Goal: Check status: Check status

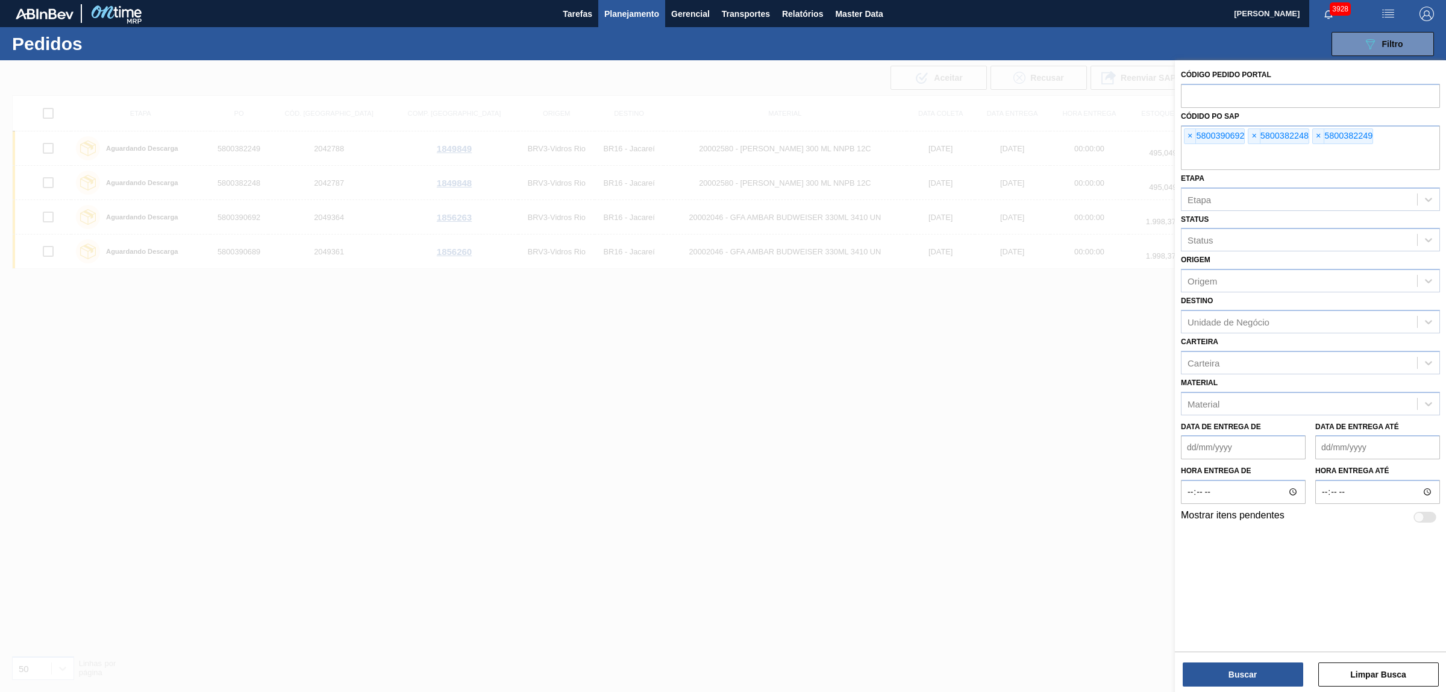
click at [1191, 130] on span "×" at bounding box center [1190, 136] width 11 height 14
click at [1191, 147] on input "text" at bounding box center [1310, 158] width 259 height 23
paste input "5800374430"
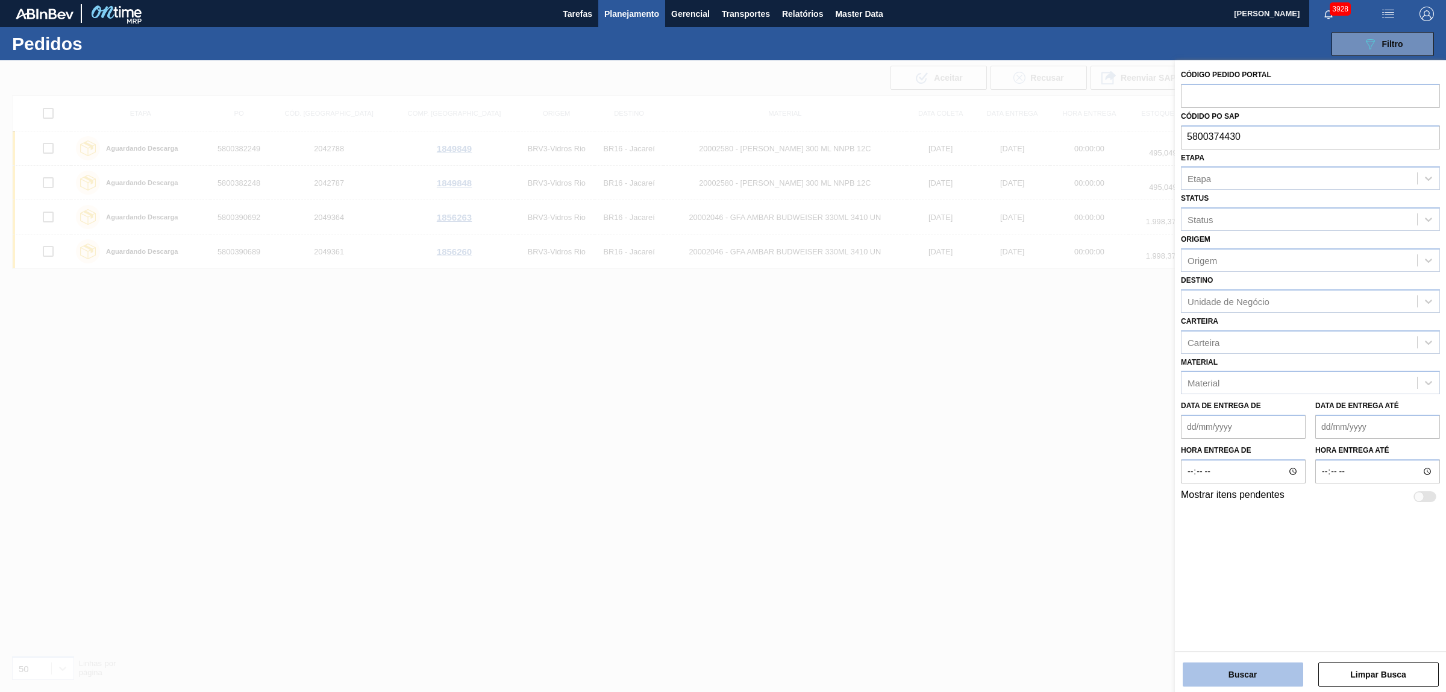
type input "5800374430"
click at [1226, 664] on button "Buscar" at bounding box center [1243, 674] width 121 height 24
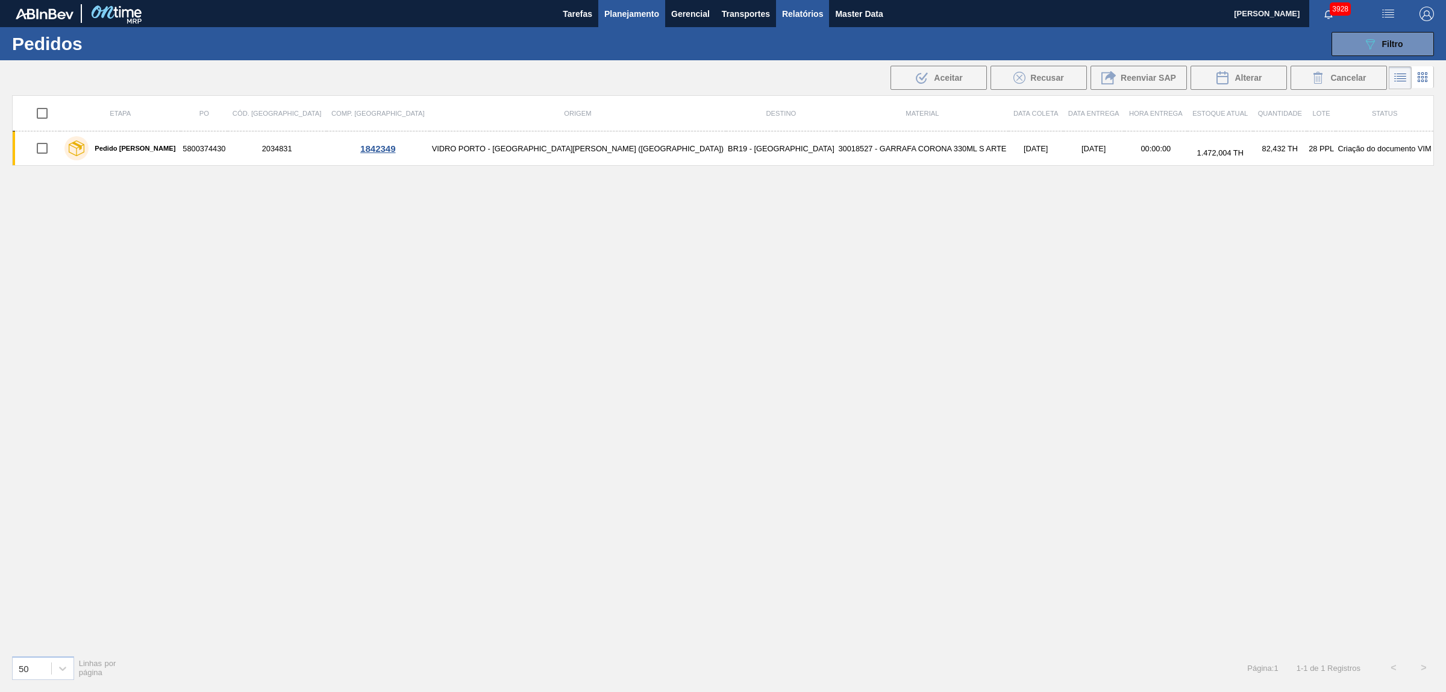
click at [796, 9] on span "Relatórios" at bounding box center [802, 14] width 41 height 14
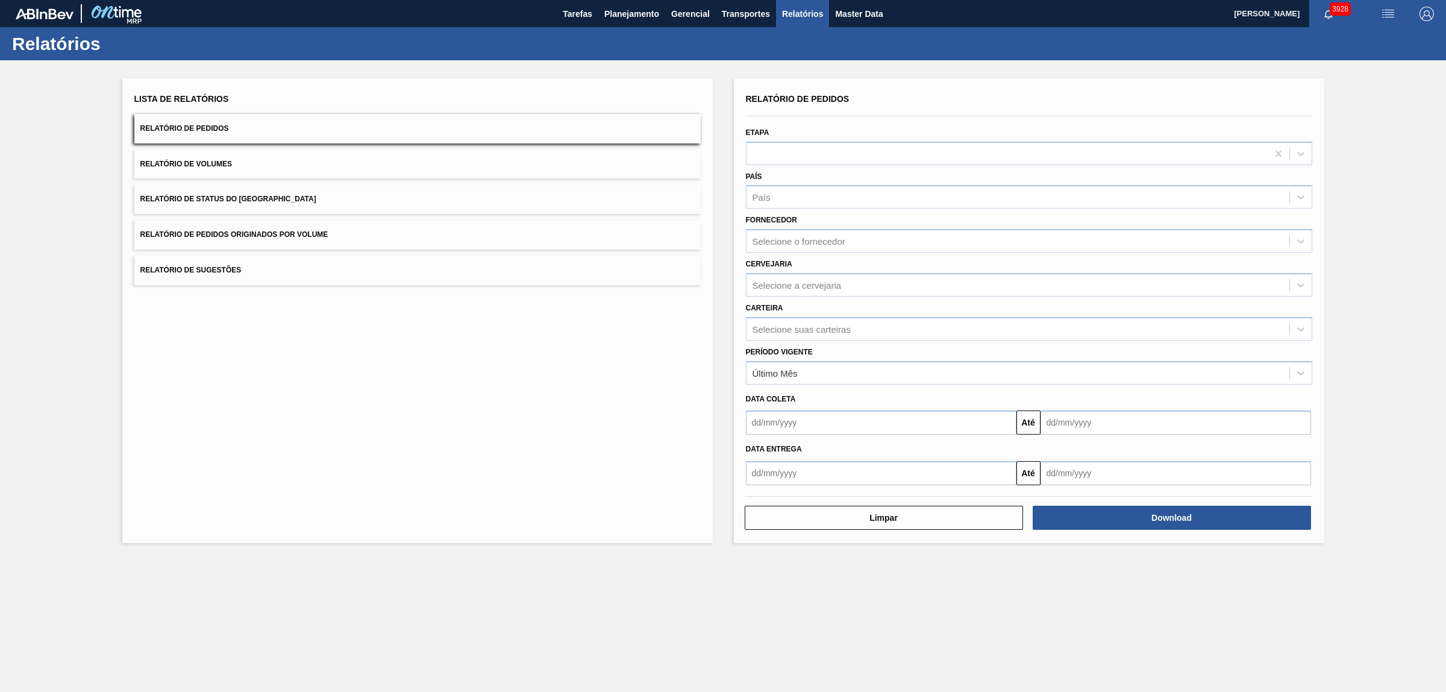
click at [251, 230] on span "Relatório de Pedidos Originados por Volume" at bounding box center [234, 234] width 188 height 8
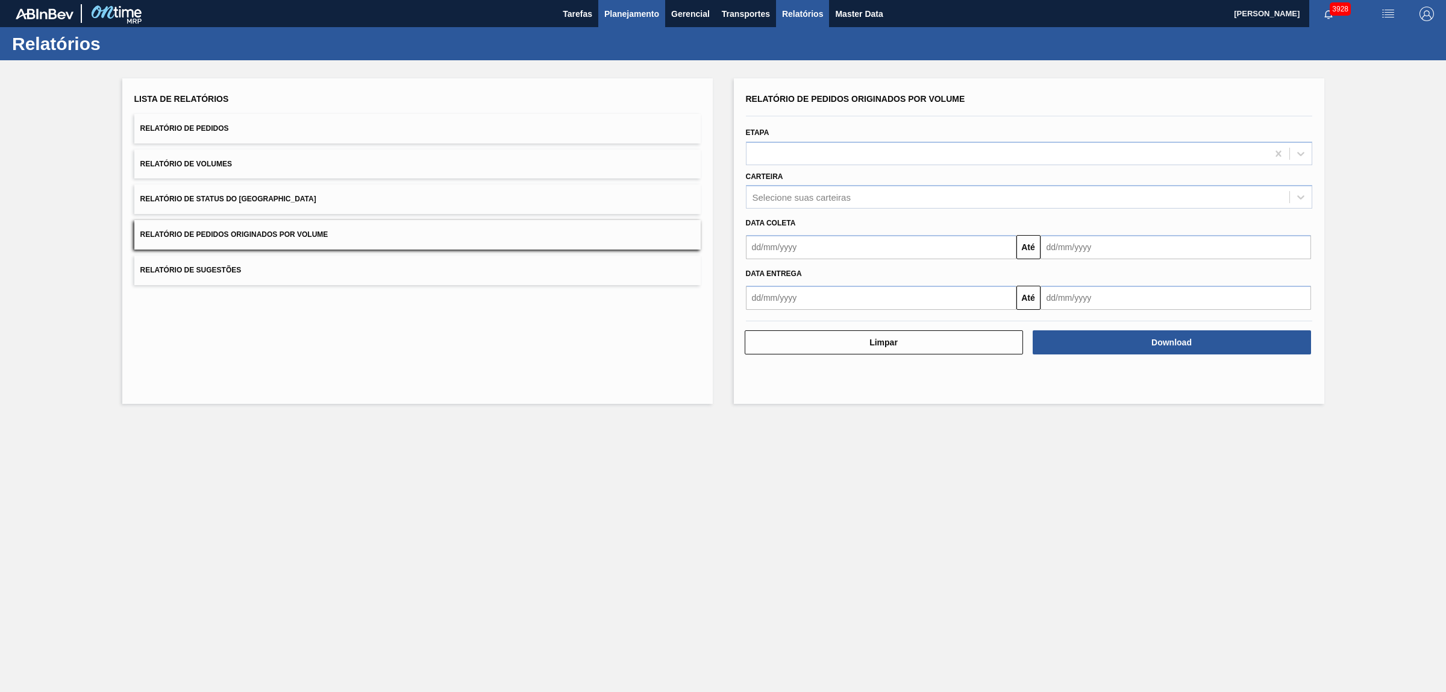
click at [632, 11] on span "Planejamento" at bounding box center [631, 14] width 55 height 14
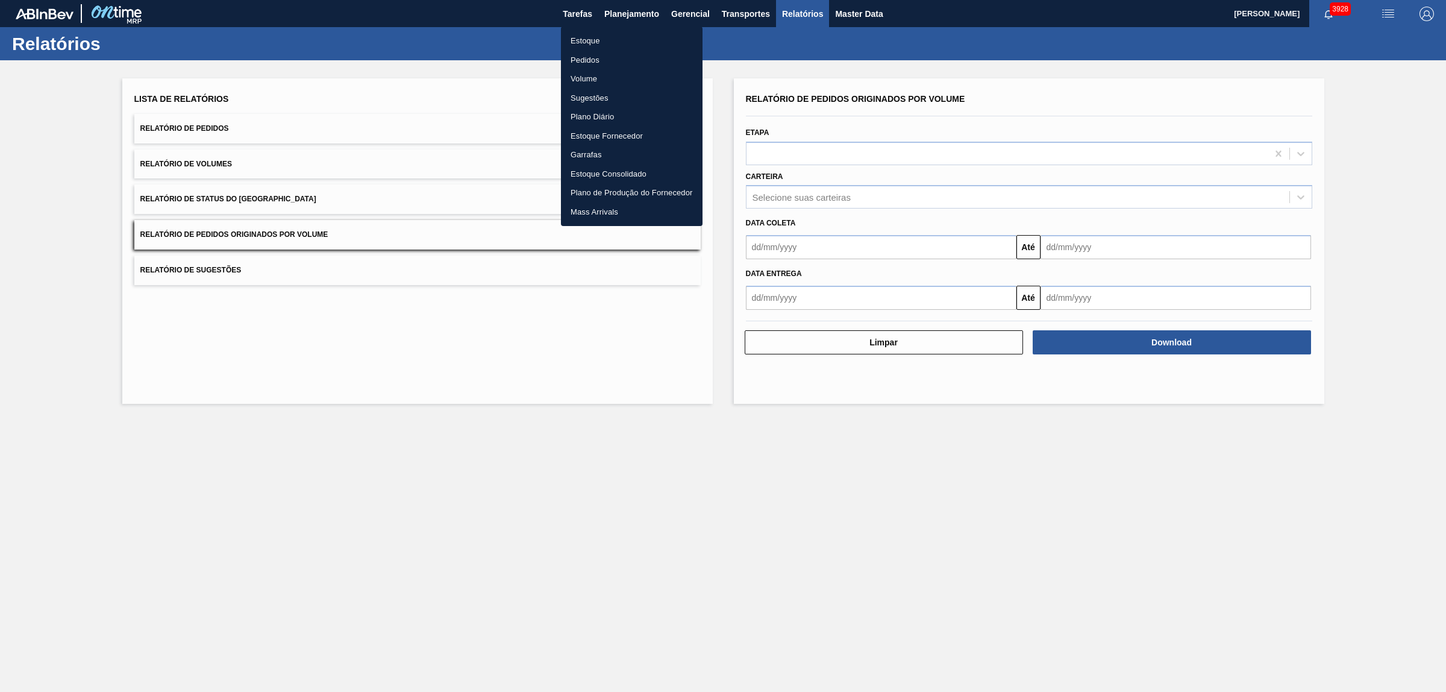
click at [577, 58] on li "Pedidos" at bounding box center [632, 60] width 142 height 19
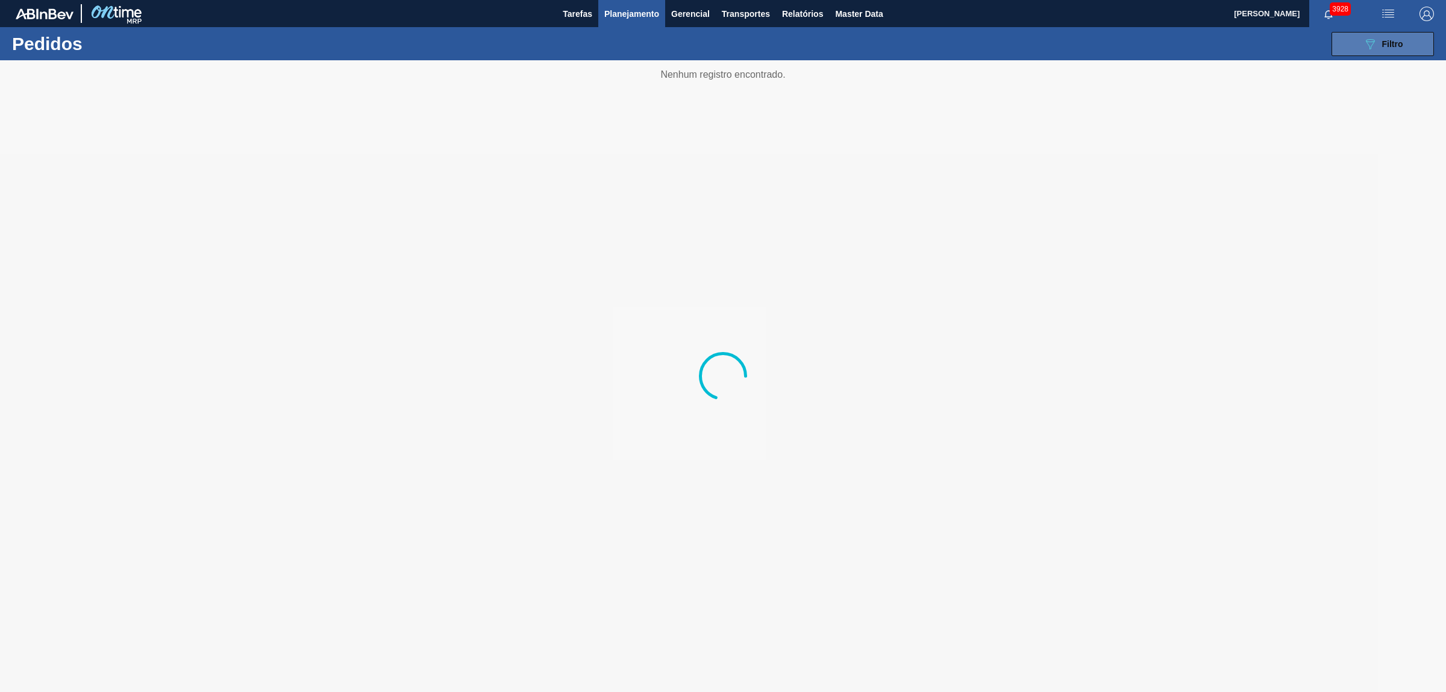
click at [1387, 35] on button "089F7B8B-B2A5-4AFE-B5C0-19BA573D28AC Filtro" at bounding box center [1383, 44] width 102 height 24
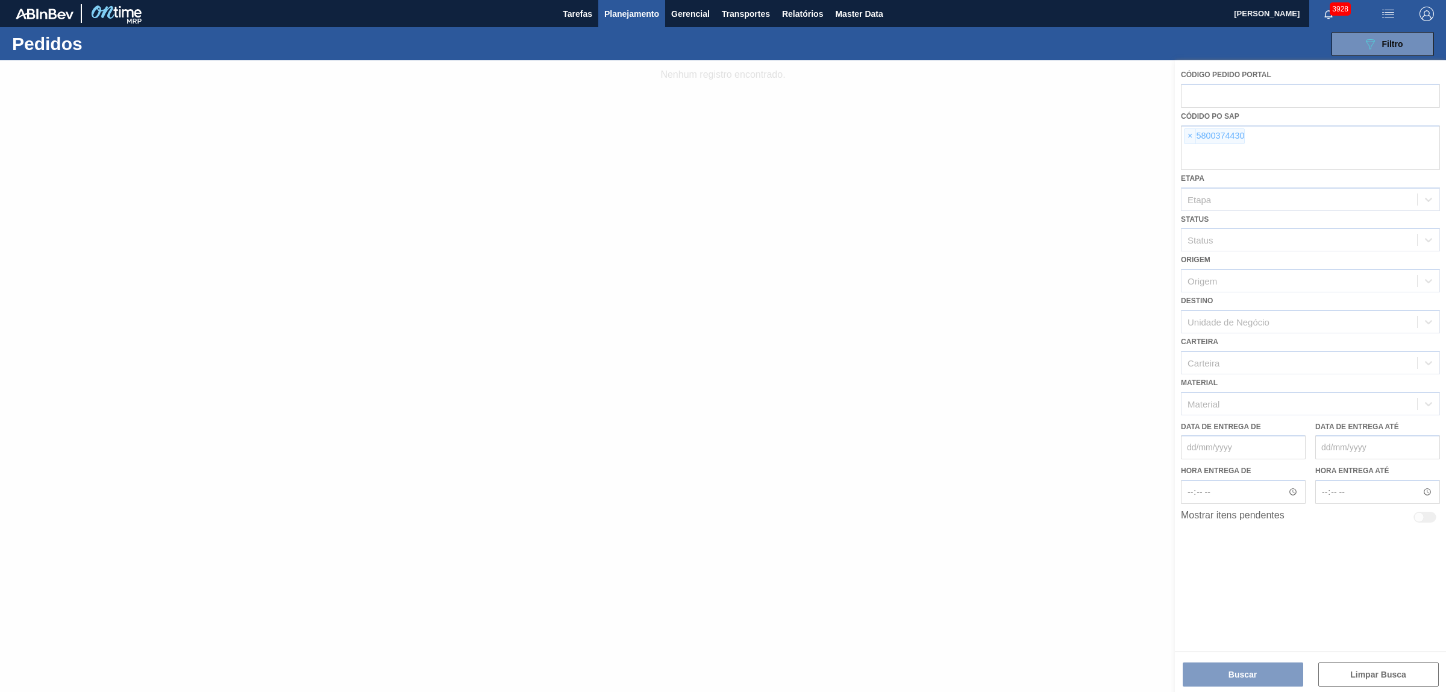
click at [1186, 136] on div at bounding box center [723, 376] width 1446 height 632
click at [1190, 134] on div at bounding box center [723, 376] width 1446 height 632
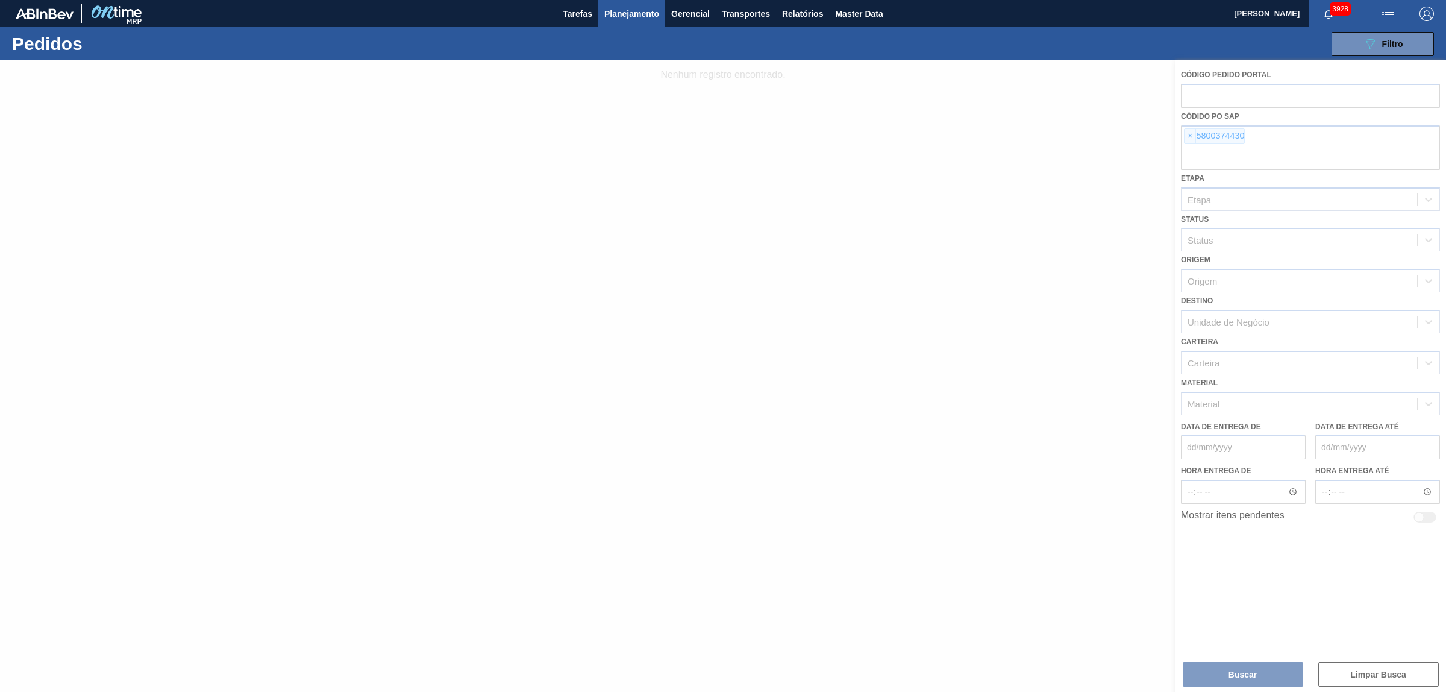
click at [1190, 134] on div at bounding box center [723, 376] width 1446 height 632
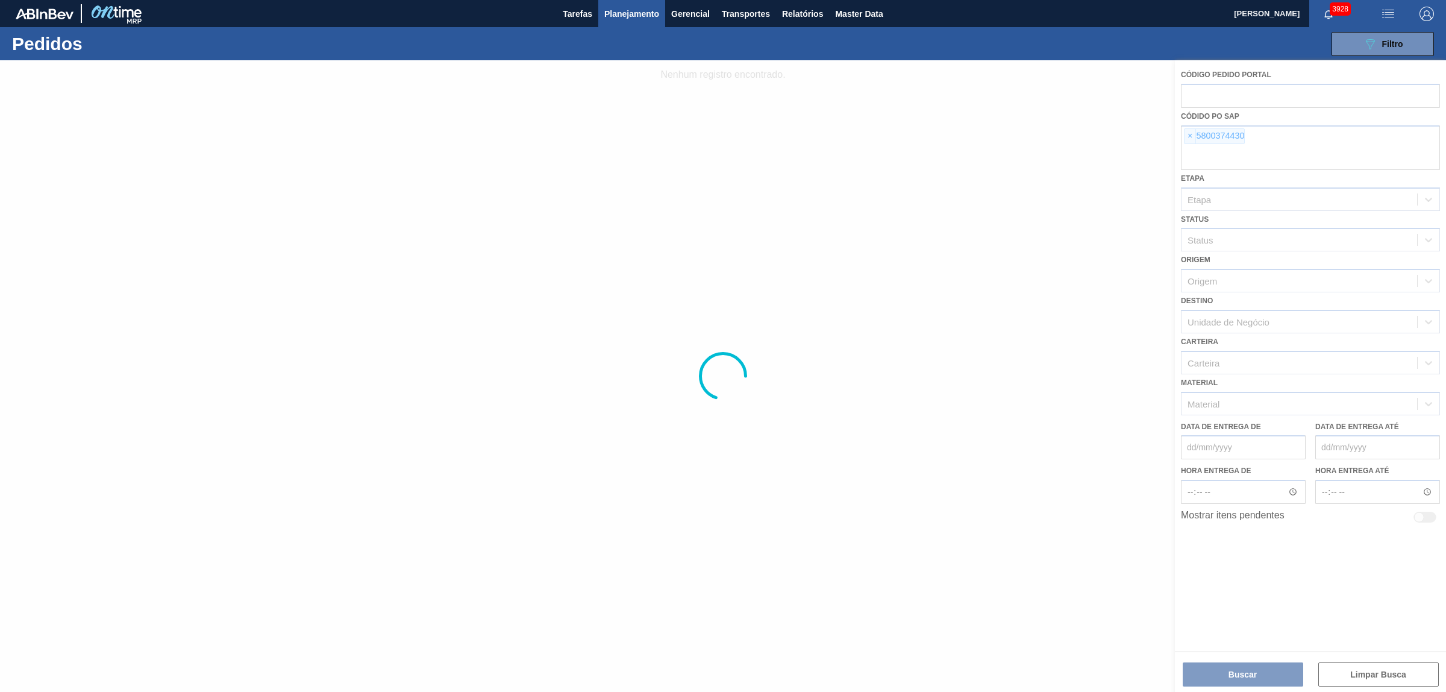
click at [1190, 134] on div at bounding box center [723, 376] width 1446 height 632
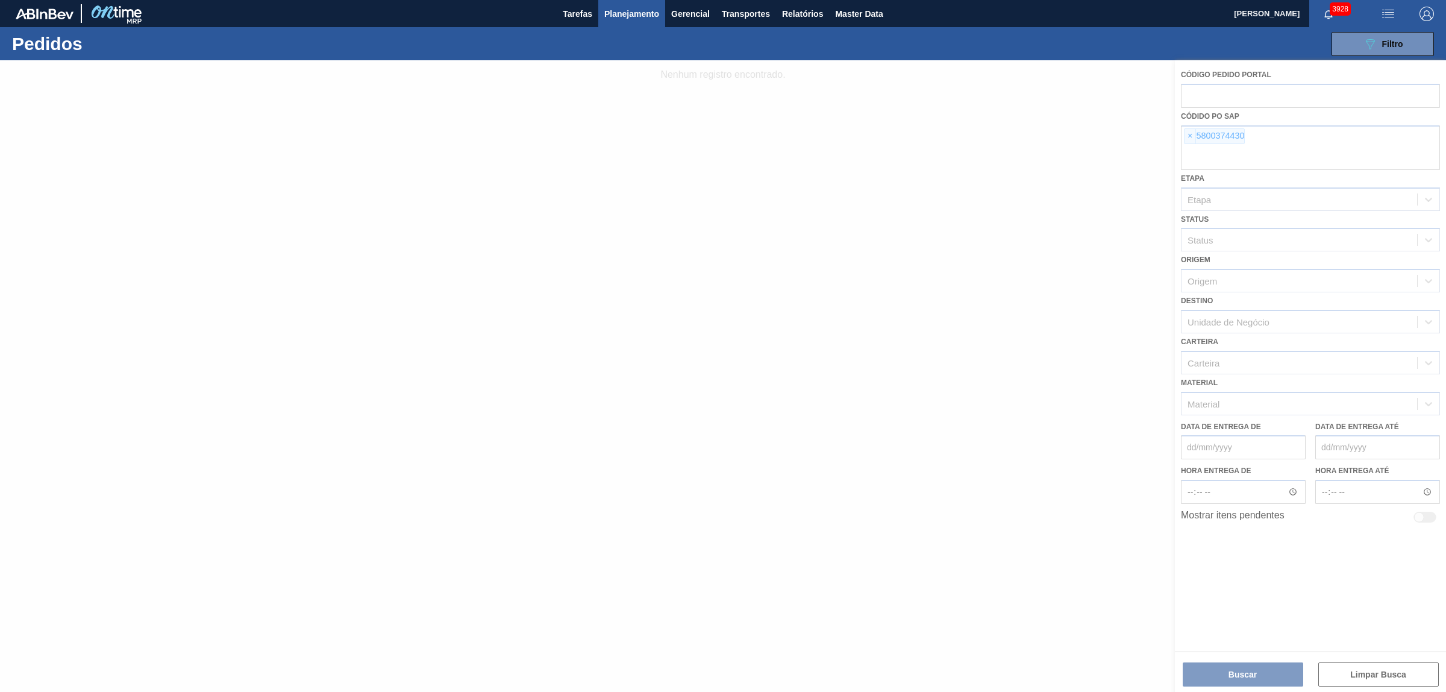
click at [1190, 134] on div at bounding box center [723, 376] width 1446 height 632
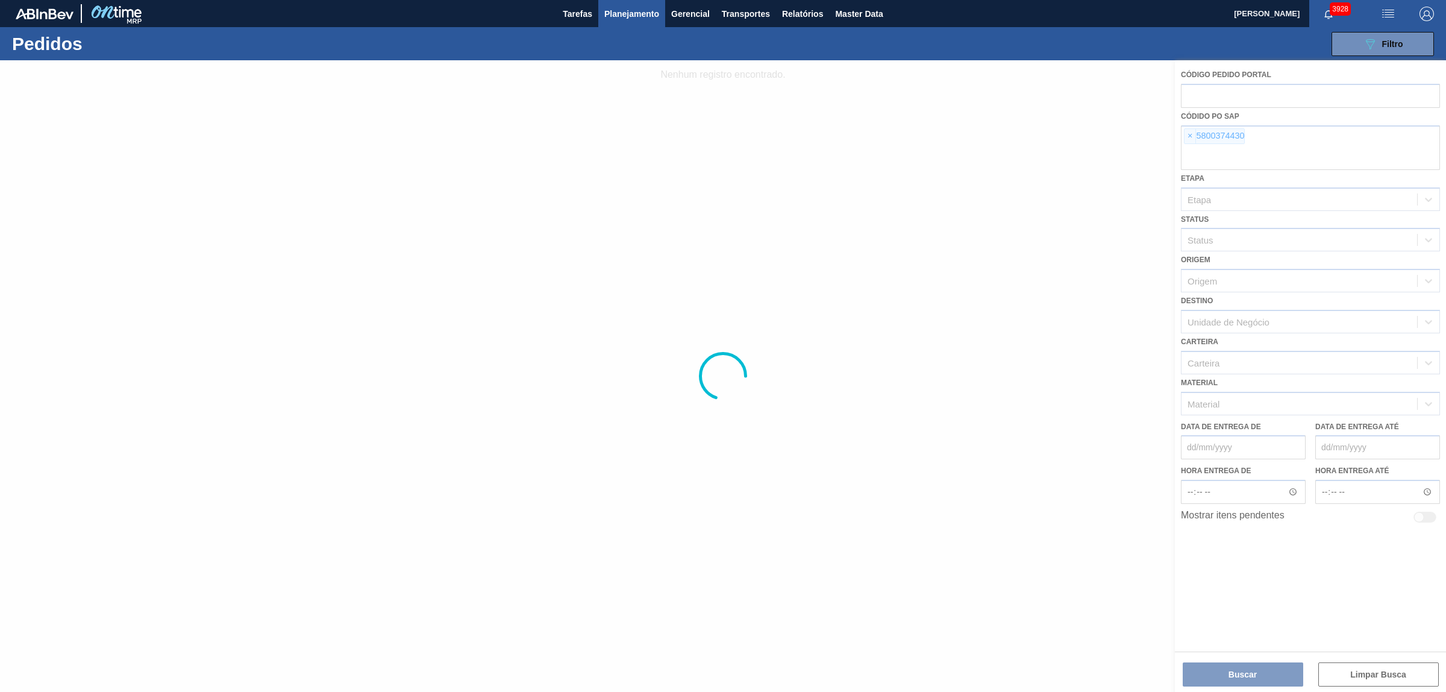
click at [1204, 137] on div at bounding box center [723, 376] width 1446 height 632
click at [1192, 134] on div at bounding box center [723, 376] width 1446 height 632
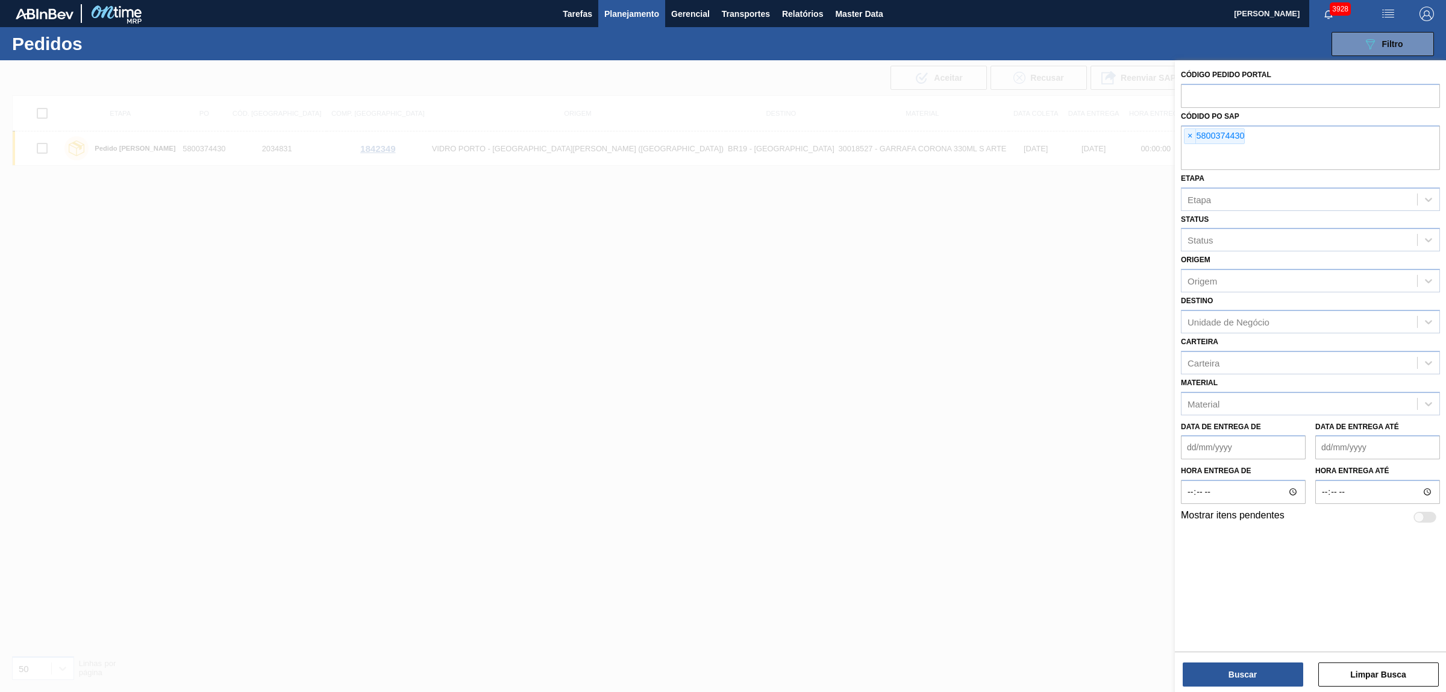
click at [1192, 134] on span "×" at bounding box center [1190, 136] width 11 height 14
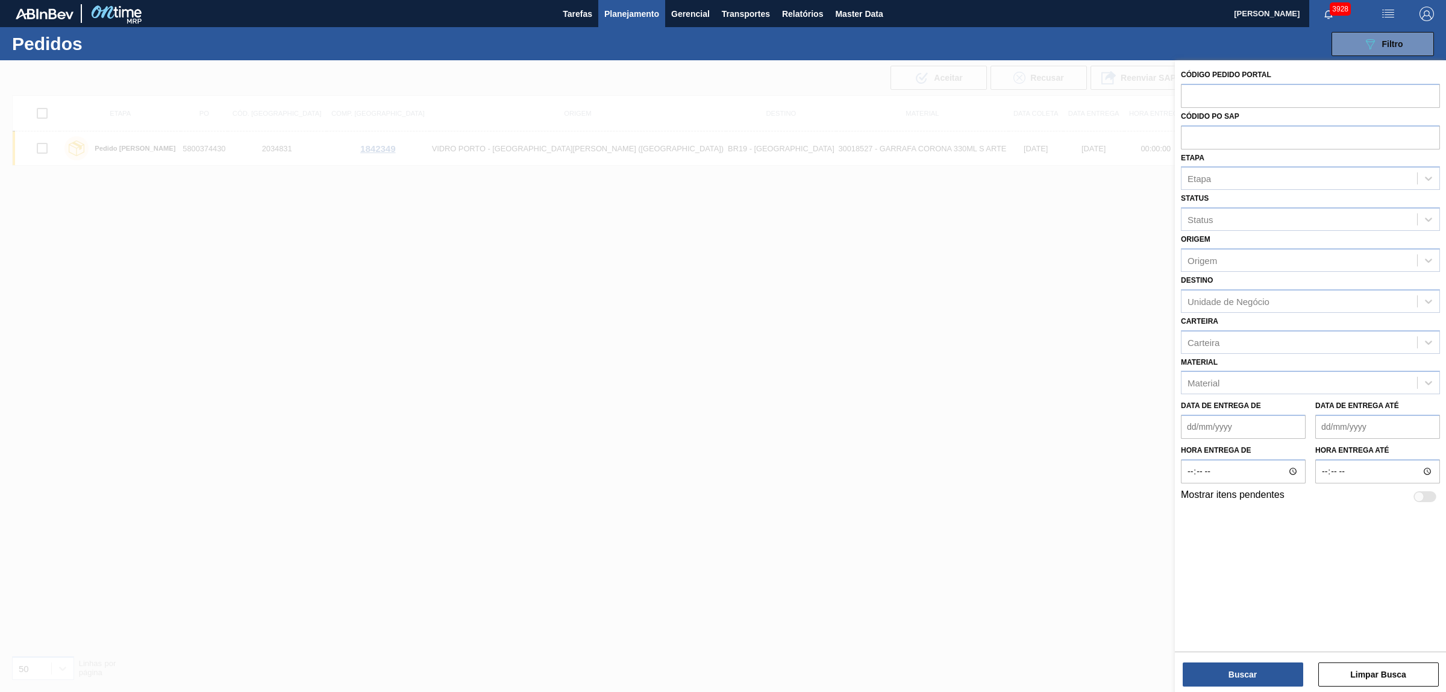
click at [1192, 134] on input "text" at bounding box center [1310, 136] width 259 height 23
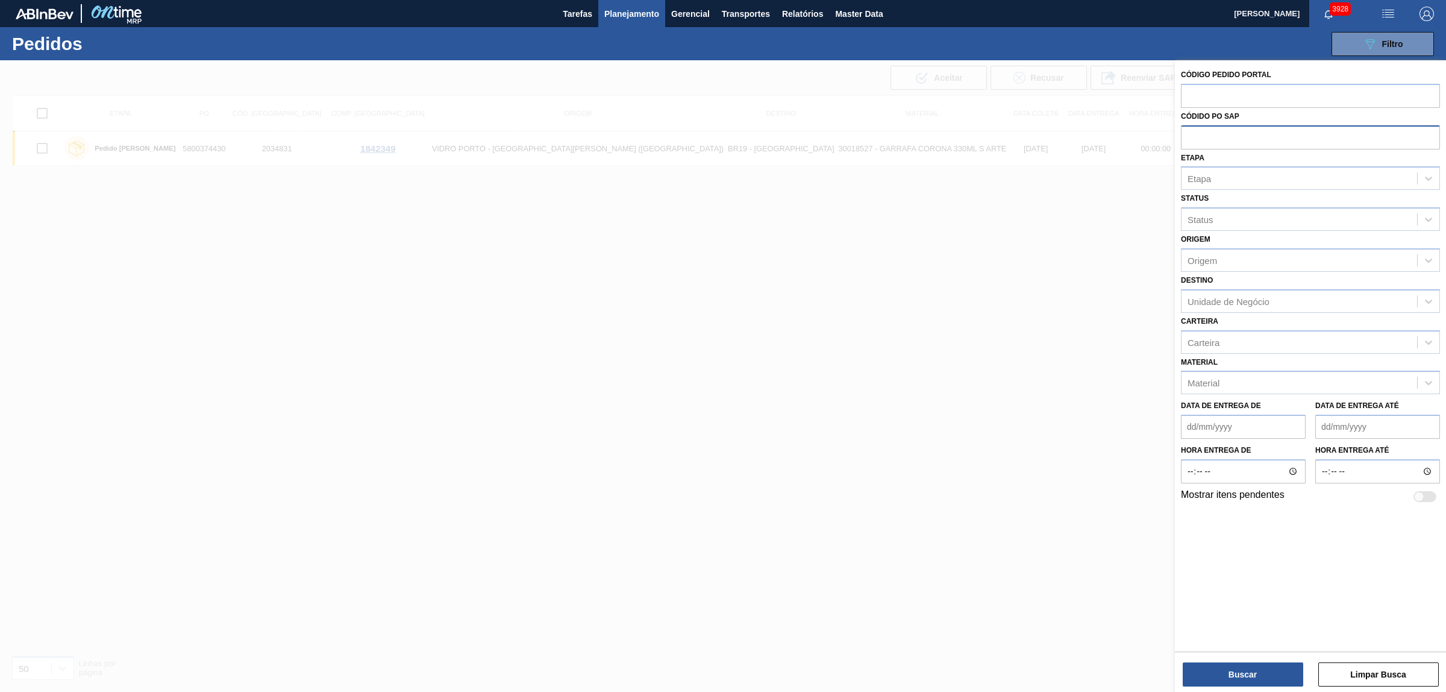
paste input "text"
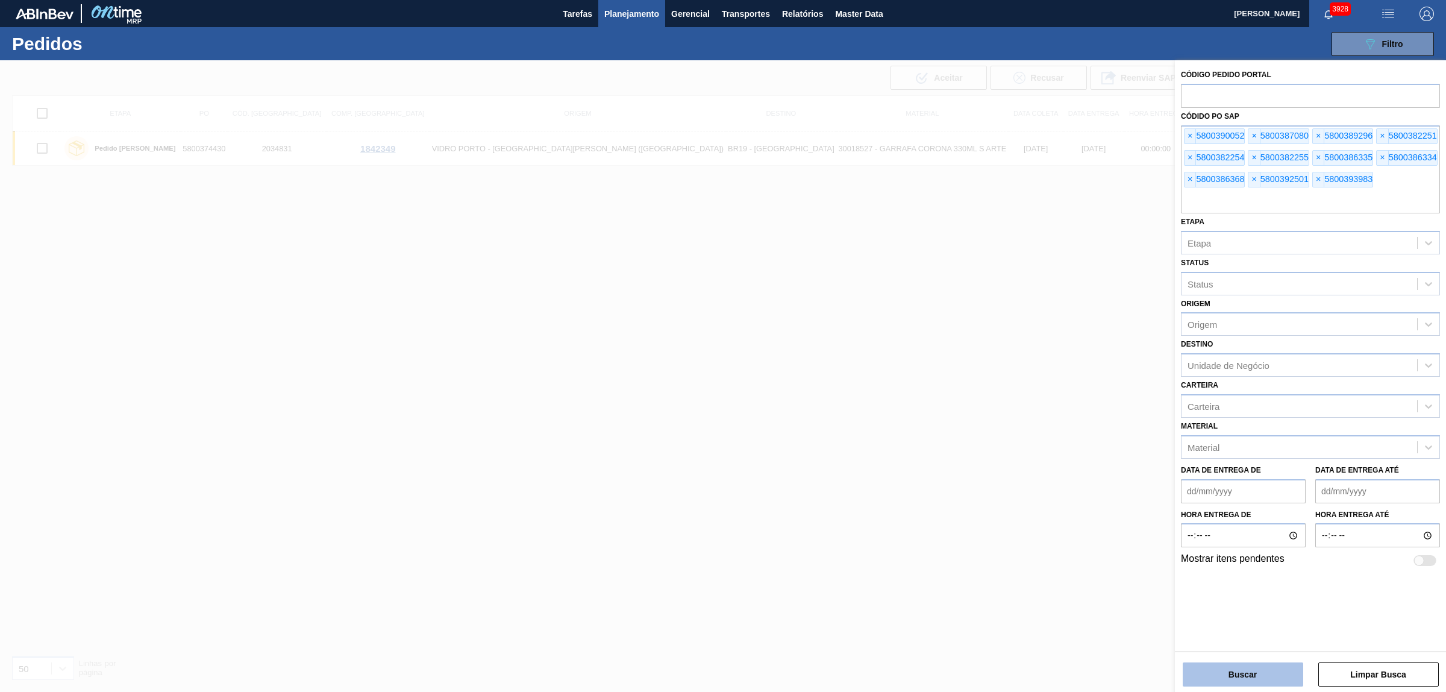
click at [1233, 680] on button "Buscar" at bounding box center [1243, 674] width 121 height 24
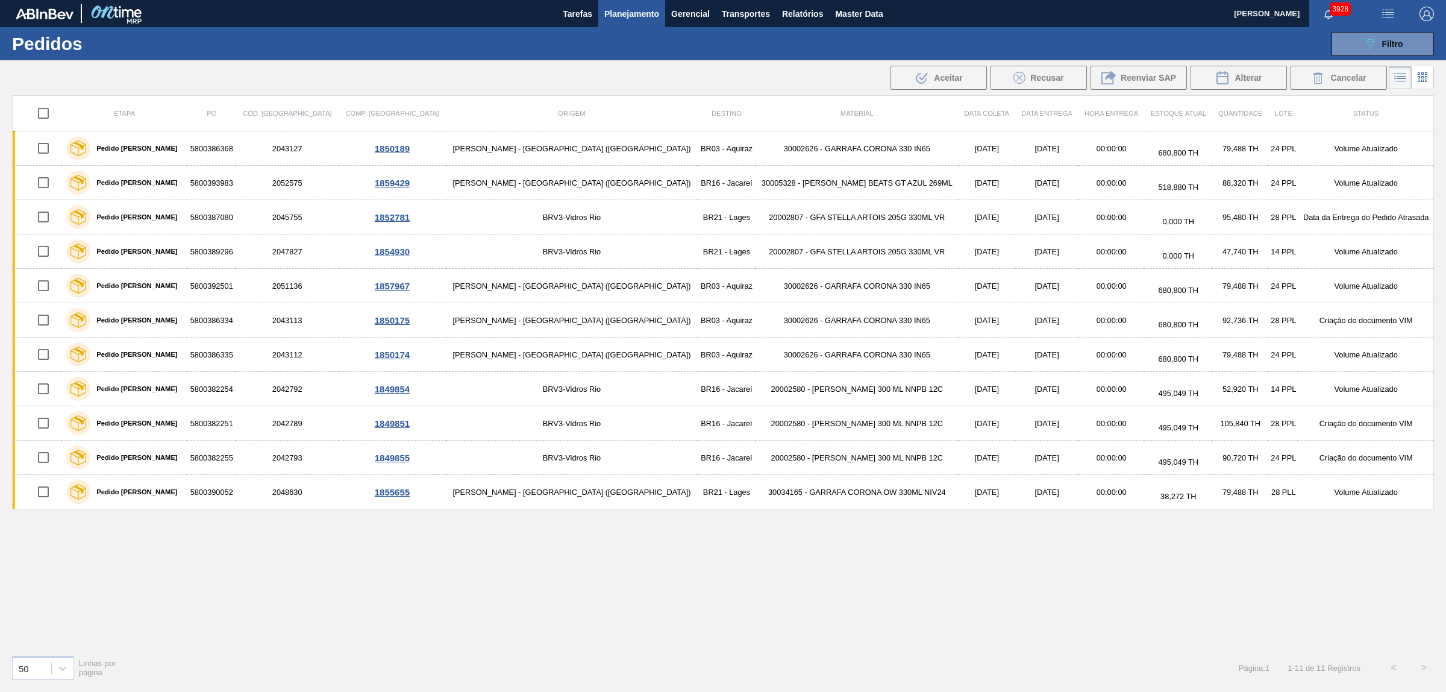
click at [731, 580] on div "Etapa PO Cód. Pedido Comp. Carga Origem Destino Material Data [PERSON_NAME] Dat…" at bounding box center [723, 370] width 1422 height 550
